Goal: Task Accomplishment & Management: Use online tool/utility

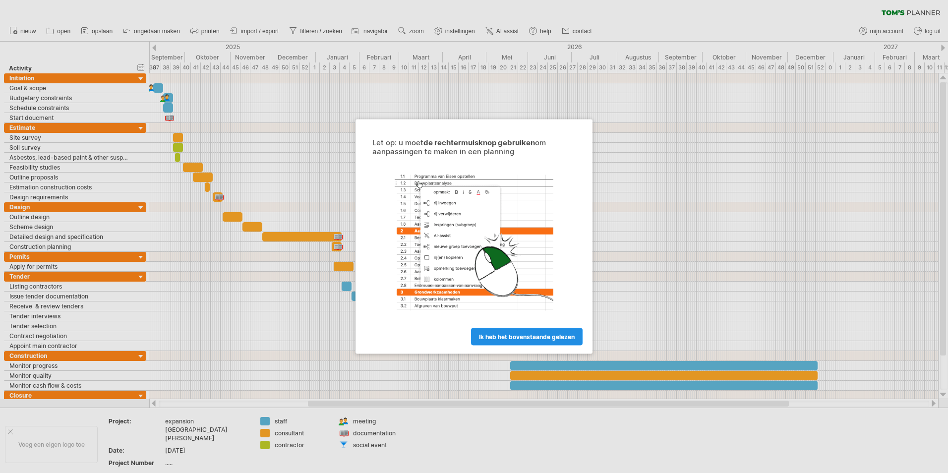
click at [508, 336] on span "ik heb het bovenstaande gelezen" at bounding box center [527, 336] width 96 height 7
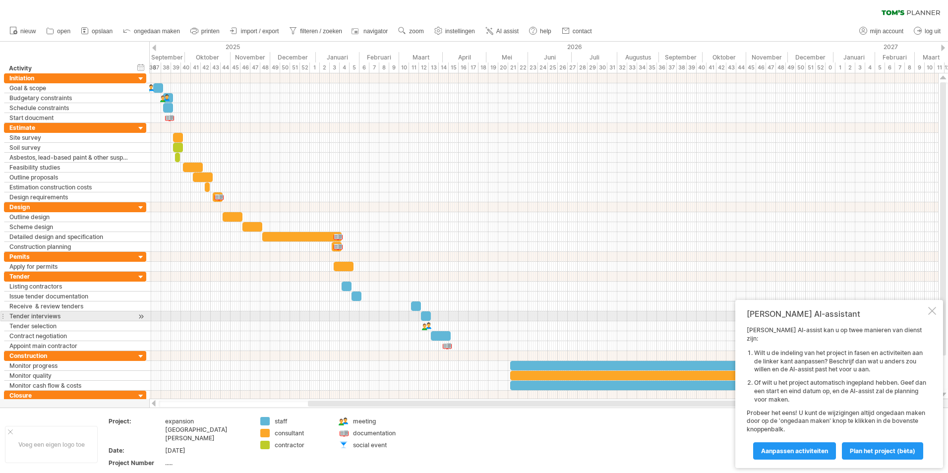
click at [931, 315] on div "Tom's AI-assistant Tom's AI-assist kan u op twee manieren van dienst zijn: Wilt…" at bounding box center [839, 384] width 208 height 168
click at [932, 315] on div at bounding box center [932, 311] width 8 height 8
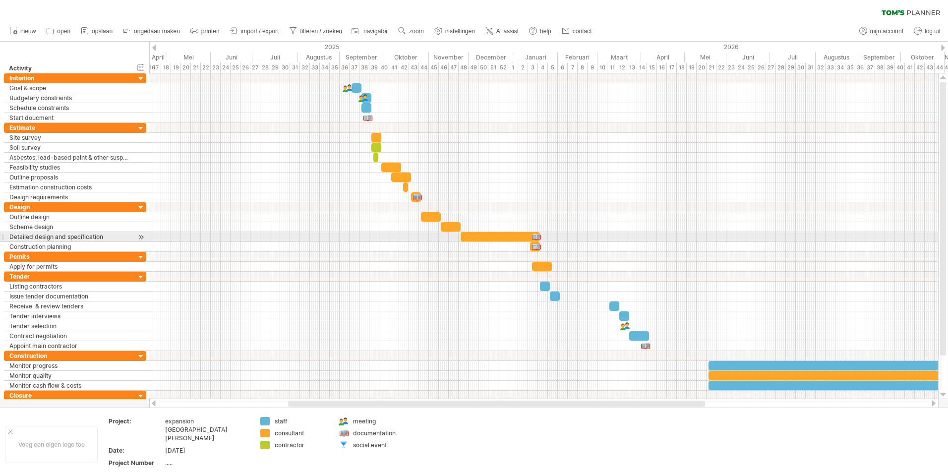
click at [524, 217] on div at bounding box center [543, 217] width 789 height 10
click at [406, 318] on div at bounding box center [543, 316] width 789 height 10
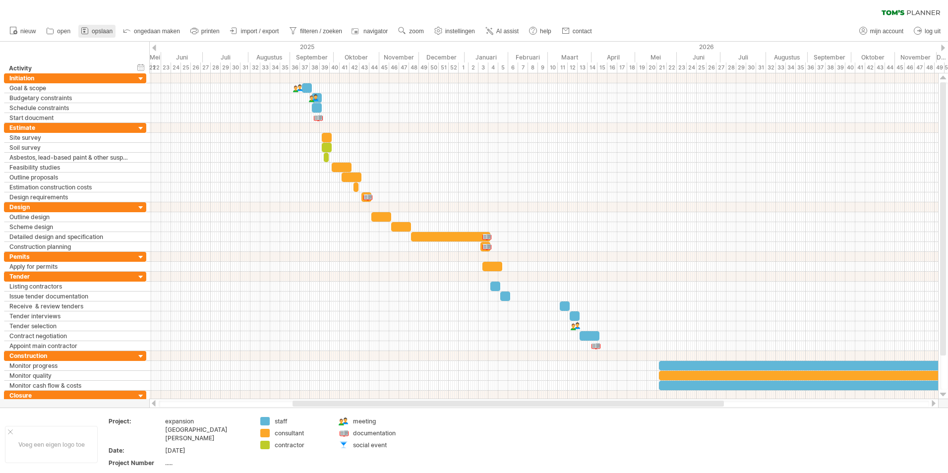
click at [101, 30] on span "opslaan" at bounding box center [102, 31] width 21 height 7
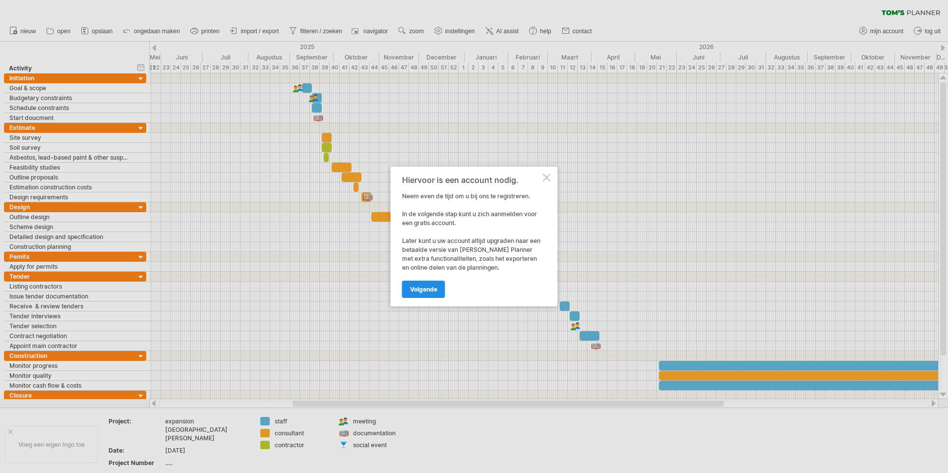
click at [440, 286] on link "volgende" at bounding box center [423, 289] width 43 height 17
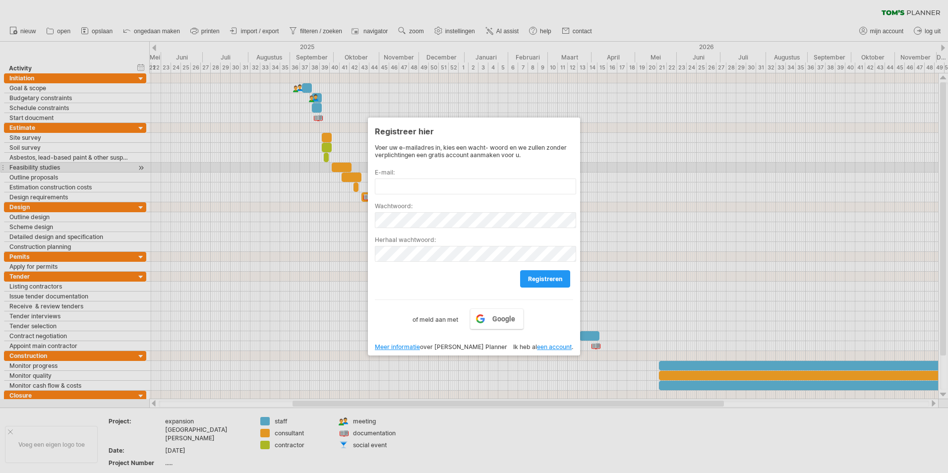
click at [633, 176] on div at bounding box center [474, 236] width 948 height 473
click at [791, 275] on div at bounding box center [474, 236] width 948 height 473
drag, startPoint x: 785, startPoint y: 275, endPoint x: 657, endPoint y: 281, distance: 128.1
click at [784, 275] on div at bounding box center [474, 236] width 948 height 473
drag, startPoint x: 294, startPoint y: 203, endPoint x: 291, endPoint y: 207, distance: 5.3
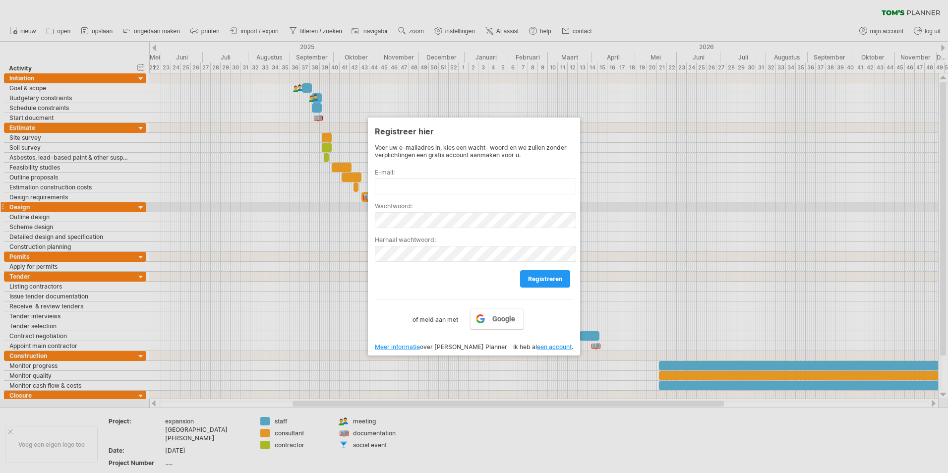
click at [291, 207] on div at bounding box center [474, 236] width 948 height 473
drag, startPoint x: 278, startPoint y: 200, endPoint x: 269, endPoint y: 182, distance: 20.0
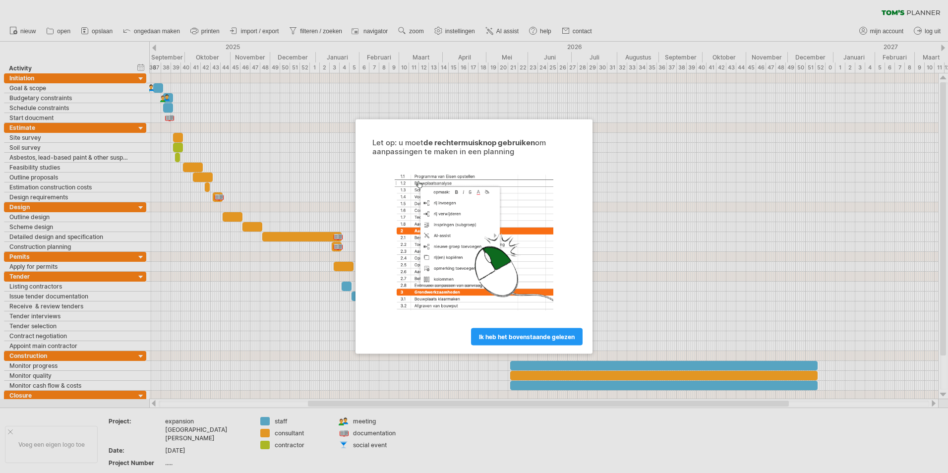
click at [701, 235] on div at bounding box center [474, 236] width 948 height 473
click at [549, 338] on span "ik heb het bovenstaande gelezen" at bounding box center [527, 336] width 96 height 7
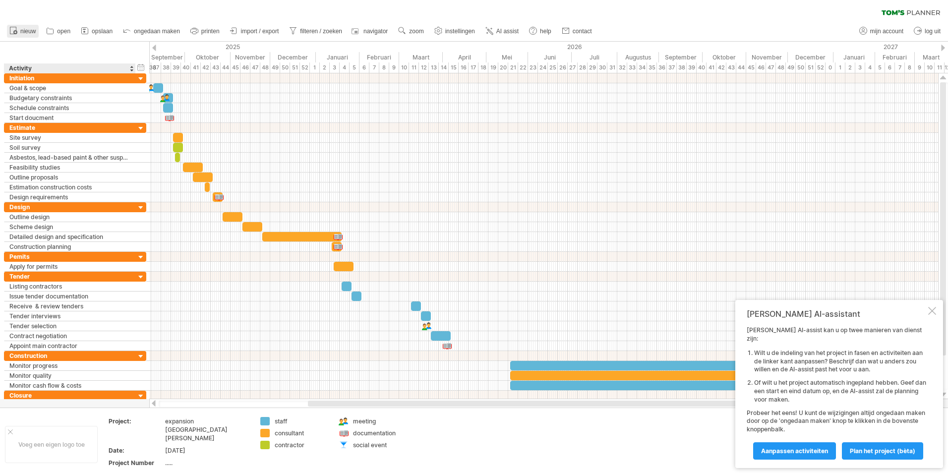
click at [29, 33] on span "nieuw" at bounding box center [27, 31] width 15 height 7
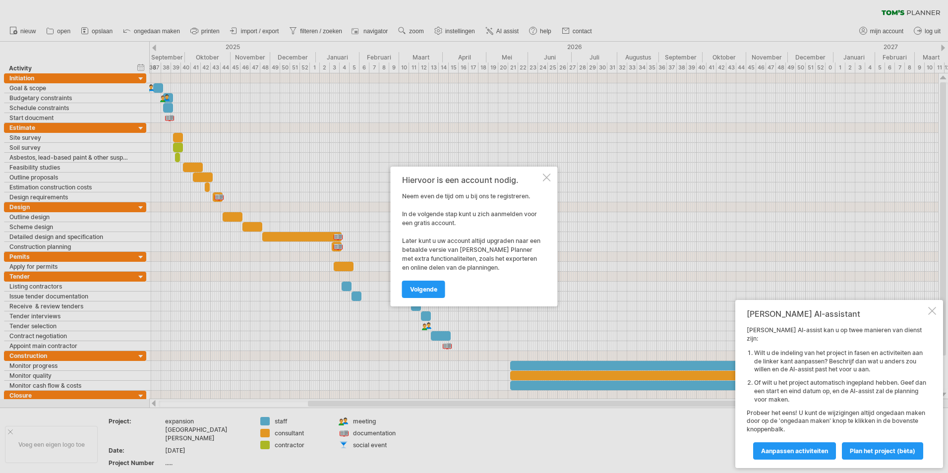
click at [550, 172] on div "Hiervoor is een account nodig. Neem even de tijd om u bij ons te registreren. I…" at bounding box center [474, 237] width 167 height 140
click at [542, 178] on div "Hiervoor is een account nodig. Neem even de tijd om u bij ons te registreren. I…" at bounding box center [474, 237] width 167 height 140
click at [929, 315] on div at bounding box center [932, 311] width 8 height 8
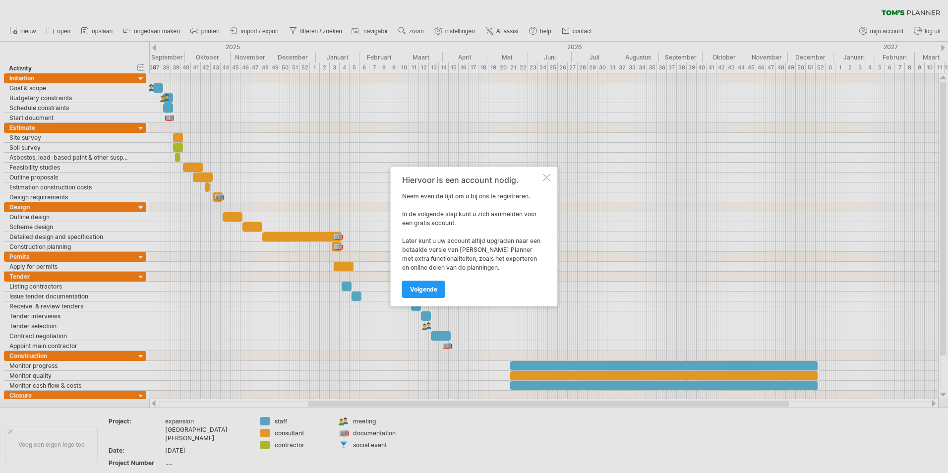
click at [541, 177] on div "Hiervoor is een account nodig. Neem even de tijd om u bij ons te registreren. I…" at bounding box center [474, 237] width 167 height 140
click at [543, 175] on div at bounding box center [547, 178] width 8 height 8
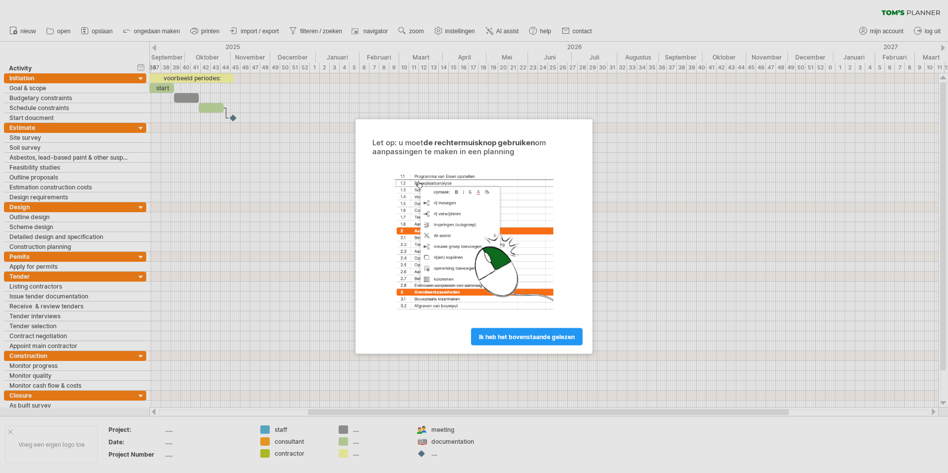
click at [492, 340] on span "ik heb het bovenstaande gelezen" at bounding box center [527, 336] width 96 height 7
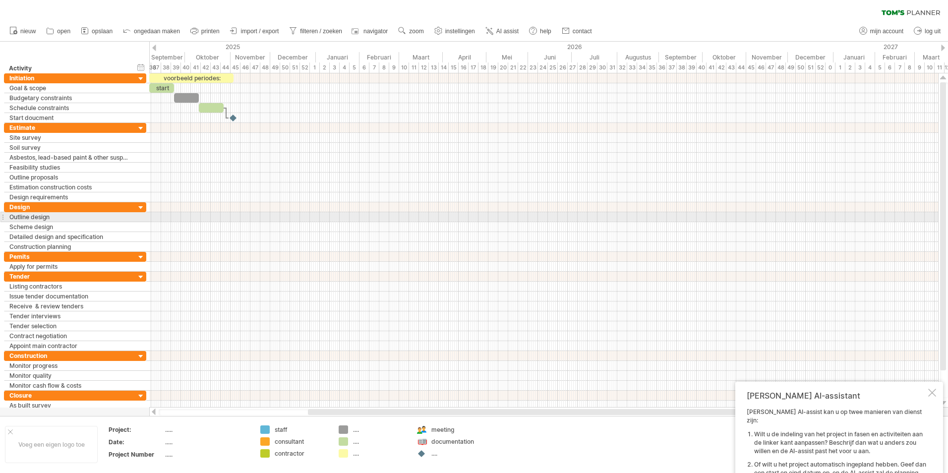
click at [228, 146] on div at bounding box center [543, 148] width 789 height 10
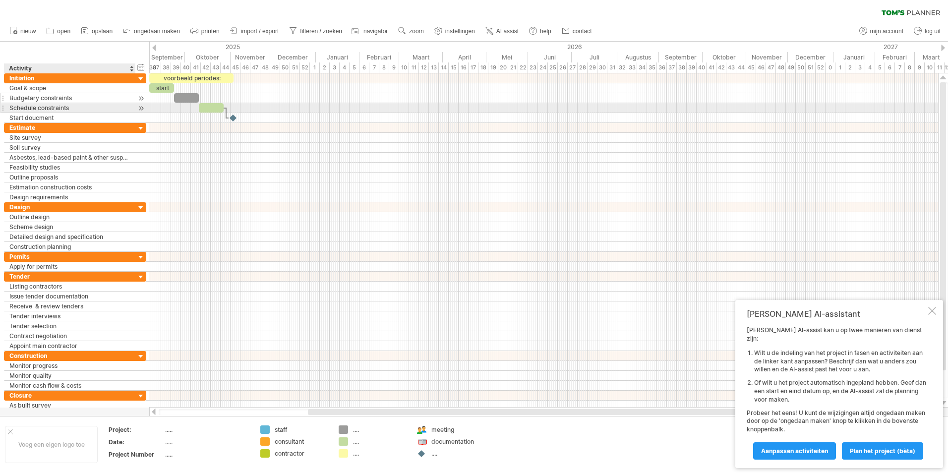
click at [93, 102] on div "Budgetary constraints" at bounding box center [69, 97] width 121 height 9
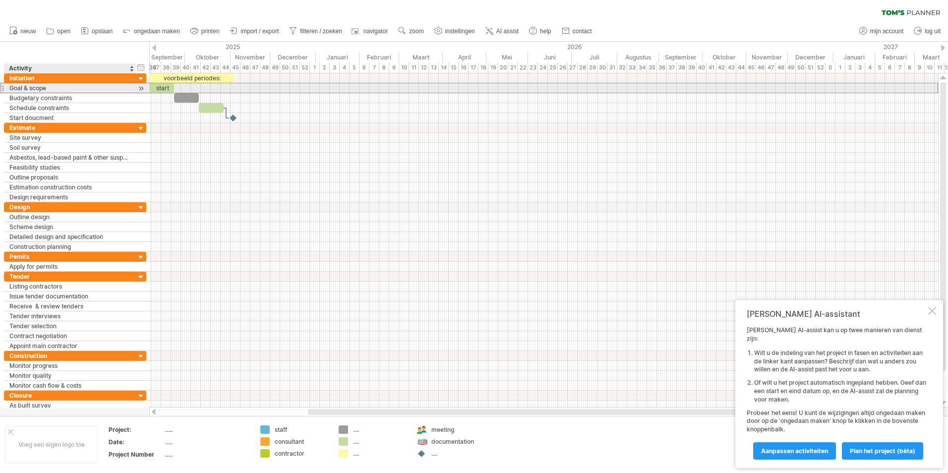
click at [116, 84] on div "Goal & scope" at bounding box center [69, 87] width 121 height 9
click at [392, 92] on div at bounding box center [543, 88] width 789 height 10
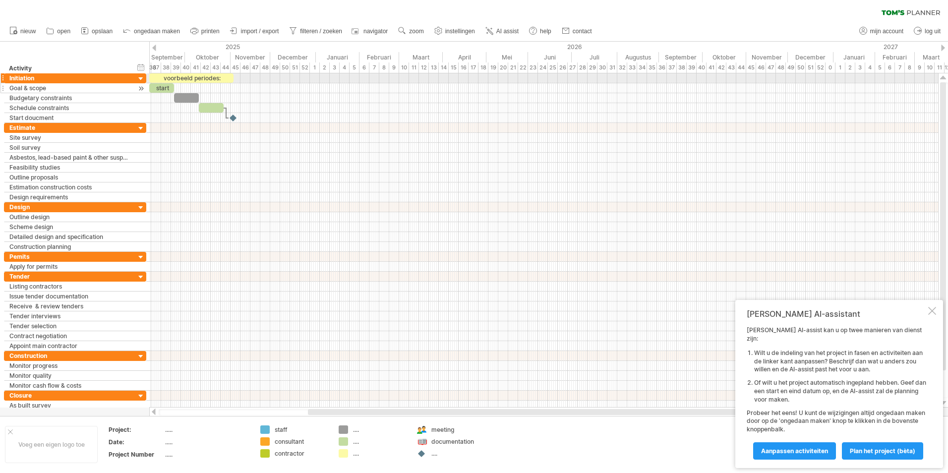
click at [138, 84] on div "**********" at bounding box center [75, 98] width 142 height 50
click at [144, 77] on div at bounding box center [140, 78] width 9 height 9
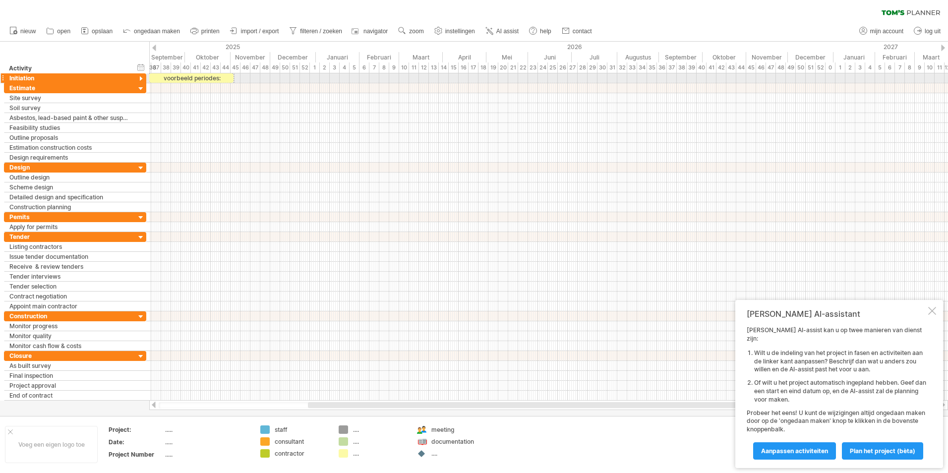
click at [140, 77] on div at bounding box center [140, 78] width 9 height 9
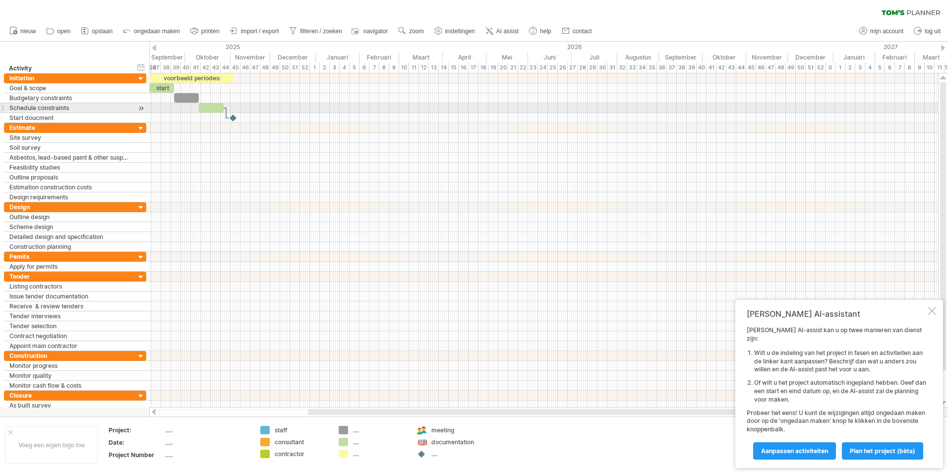
click at [336, 106] on div at bounding box center [543, 108] width 789 height 10
click at [13, 29] on icon at bounding box center [13, 30] width 10 height 10
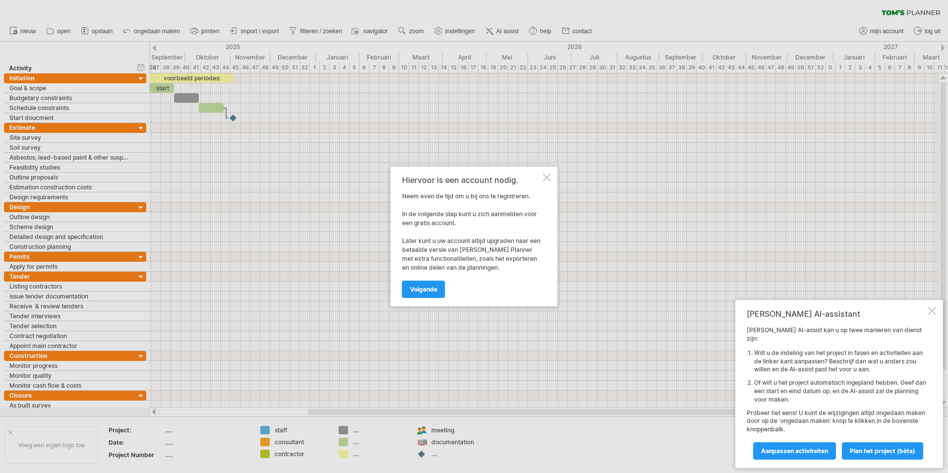
click at [547, 179] on div at bounding box center [547, 178] width 8 height 8
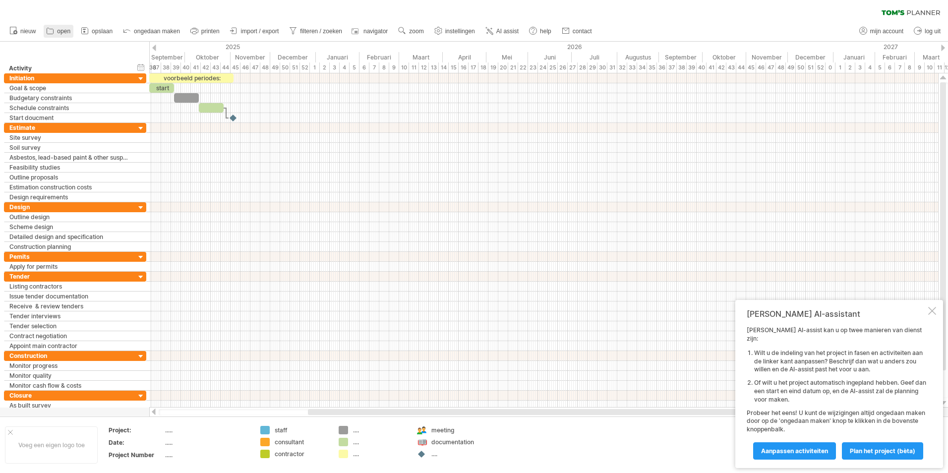
click at [49, 30] on icon at bounding box center [50, 31] width 10 height 10
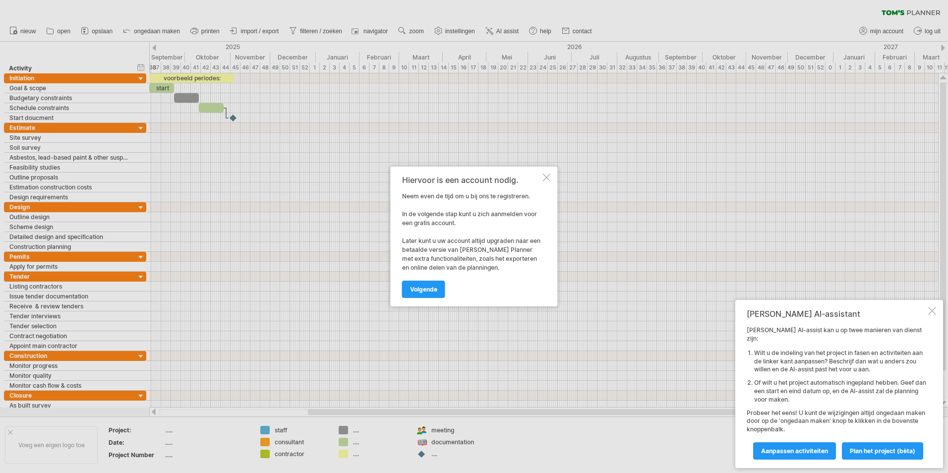
click at [552, 178] on div "Hiervoor is een account nodig. Neem even de tijd om u bij ons te registreren. I…" at bounding box center [474, 237] width 167 height 140
click at [545, 177] on div at bounding box center [547, 178] width 8 height 8
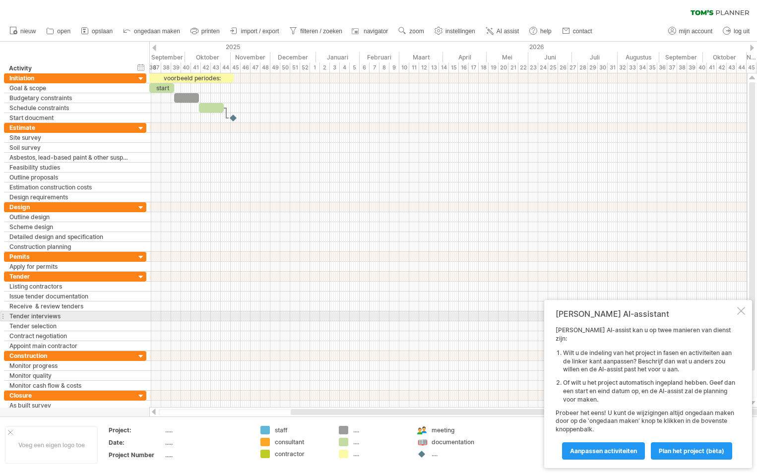
click at [740, 315] on div at bounding box center [741, 311] width 8 height 8
